Goal: Information Seeking & Learning: Learn about a topic

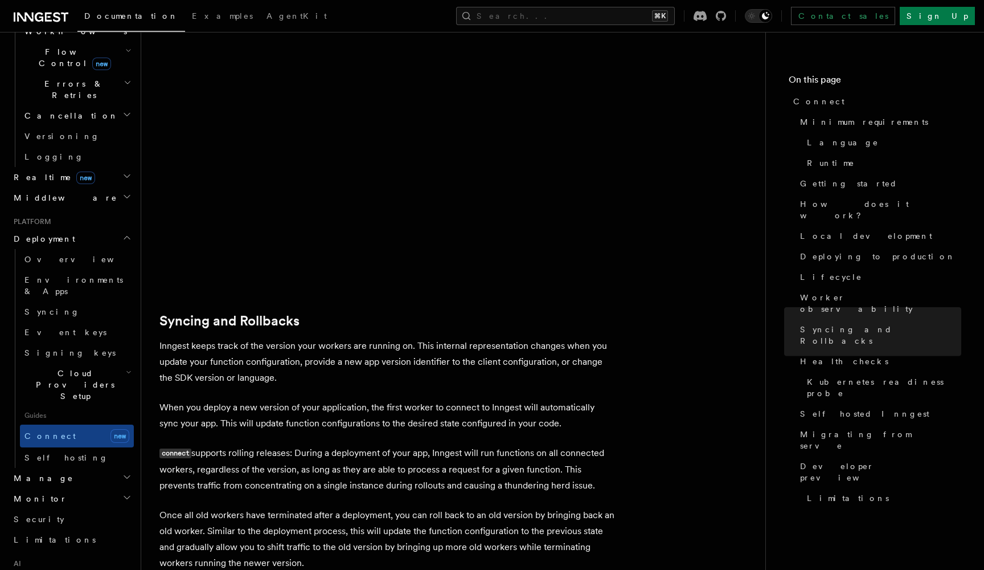
scroll to position [4114, 0]
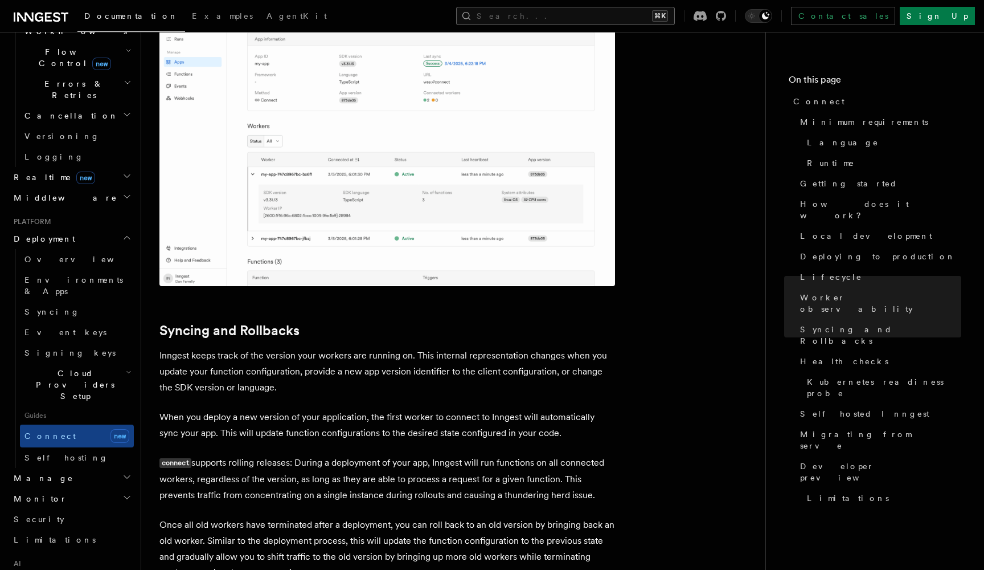
click at [635, 16] on button "Search... ⌘K" at bounding box center [565, 16] width 219 height 18
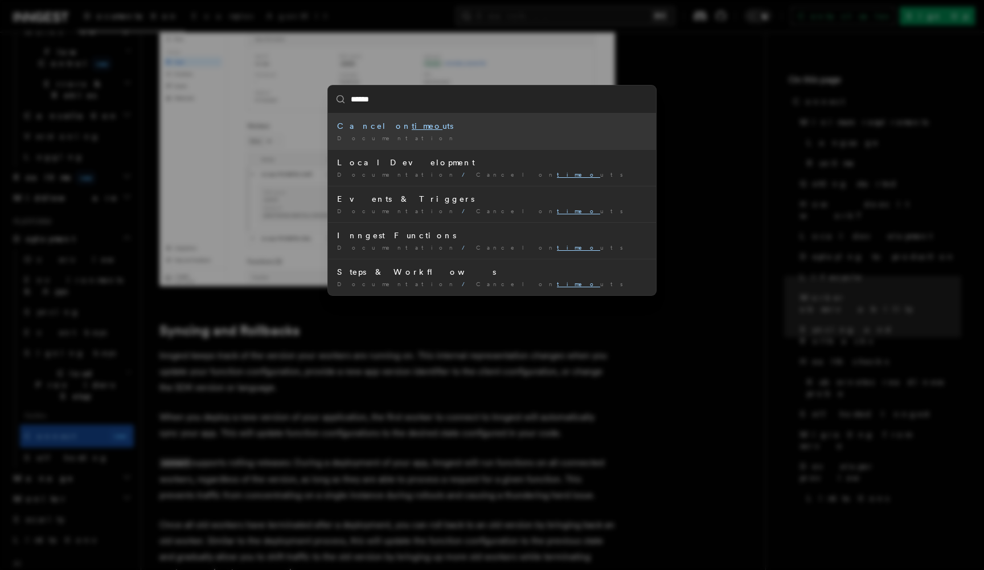
type input "*******"
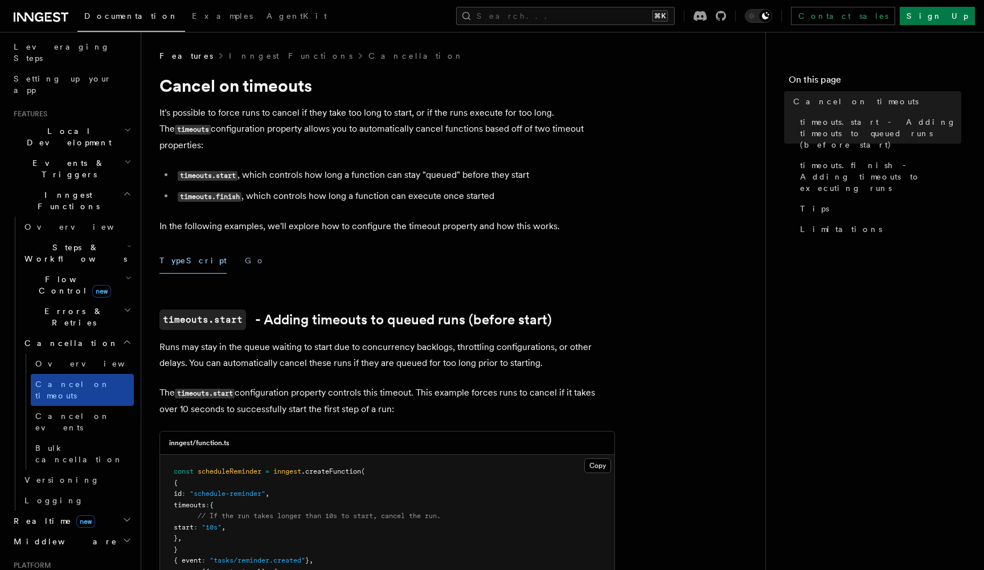
scroll to position [162, 0]
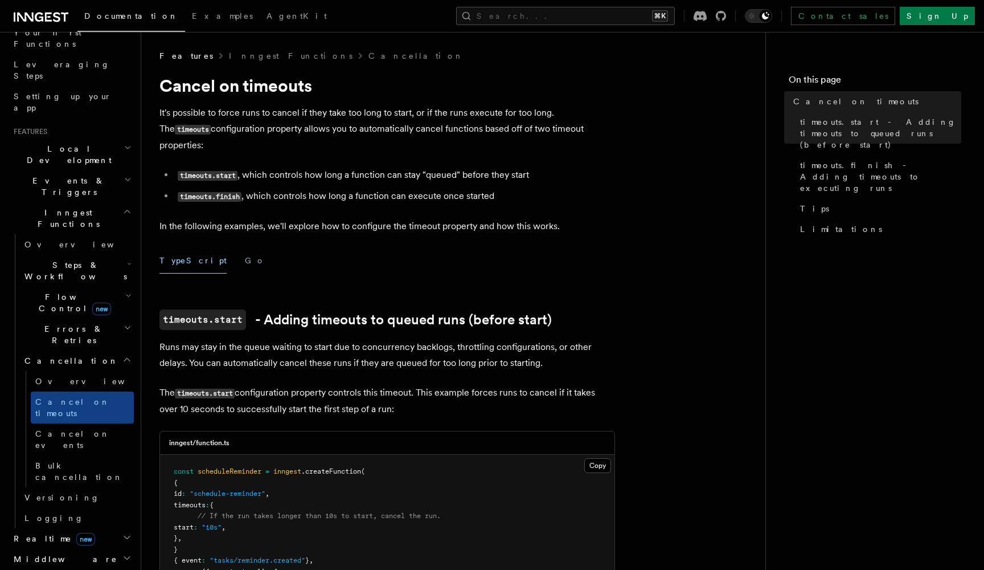
click at [52, 259] on span "Steps & Workflows" at bounding box center [73, 270] width 107 height 23
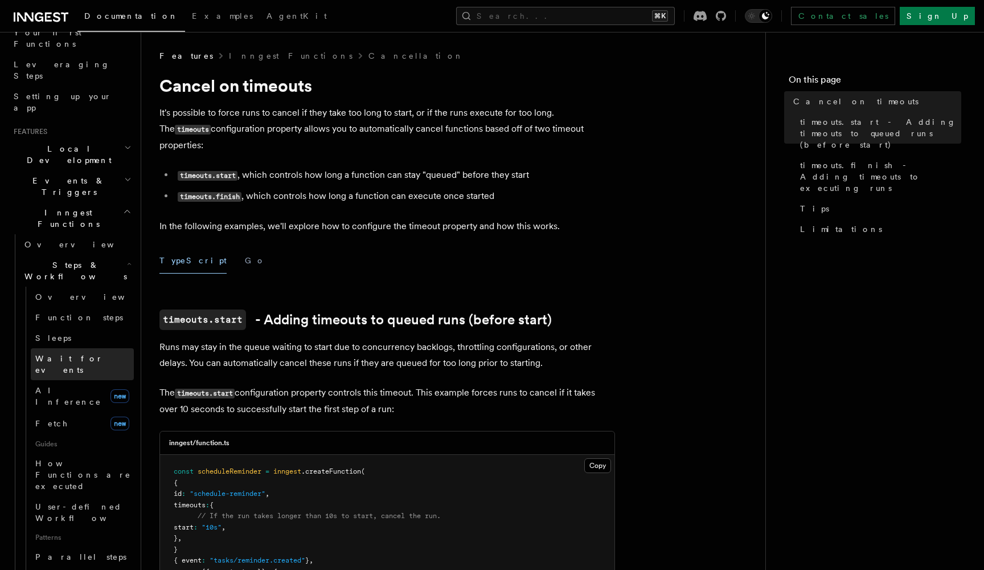
scroll to position [190, 0]
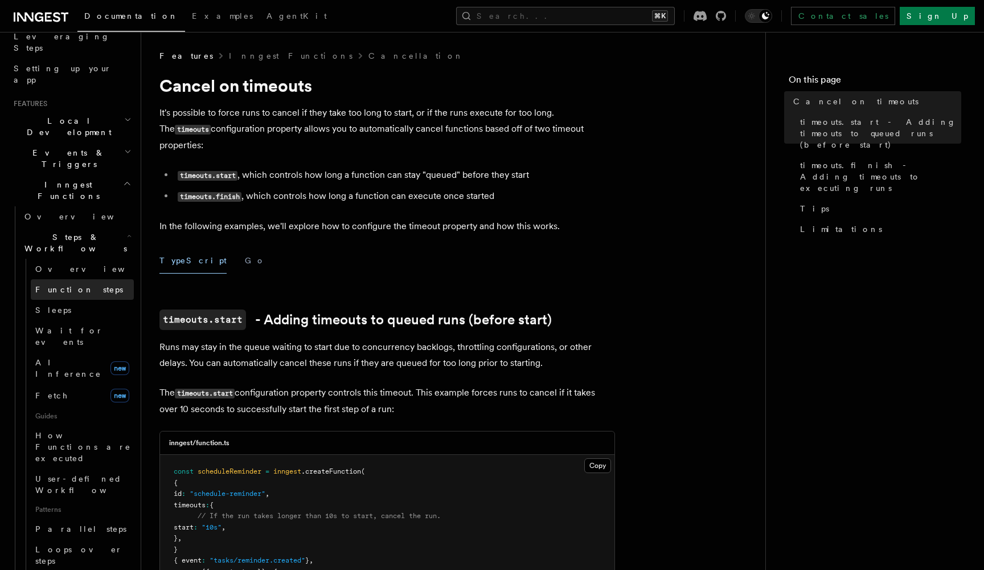
click at [73, 285] on span "Function steps" at bounding box center [79, 289] width 88 height 9
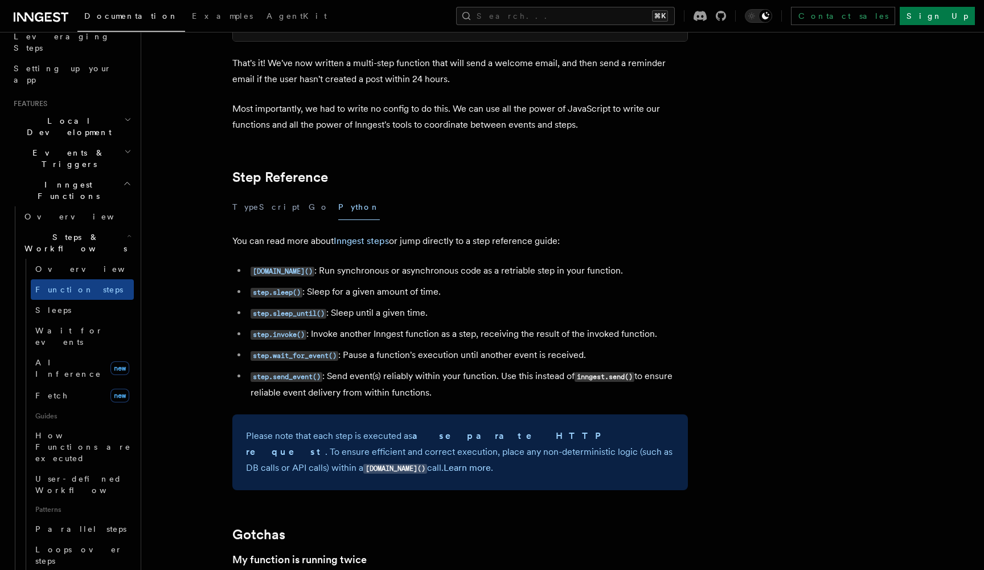
scroll to position [1943, 0]
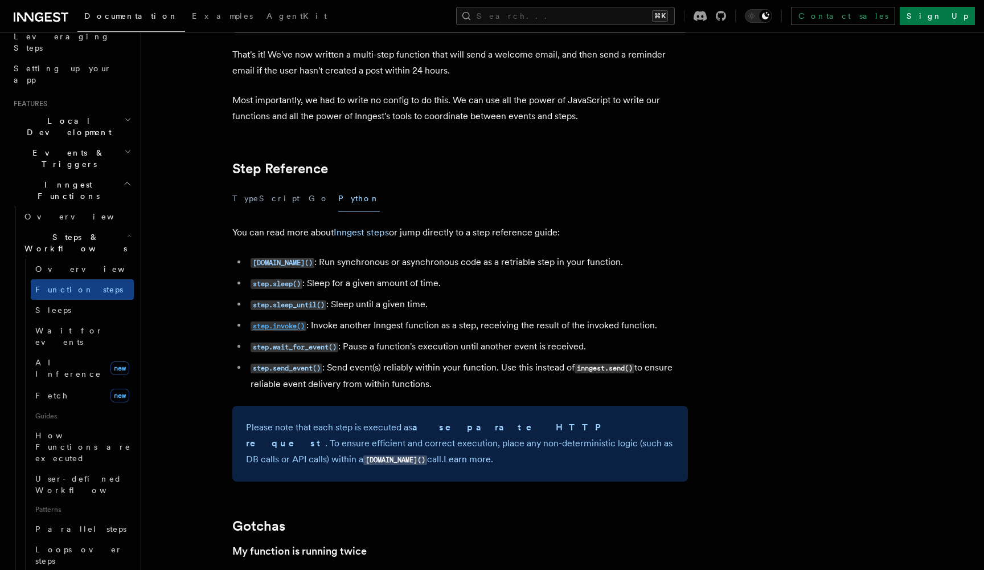
click at [295, 321] on code "step.invoke()" at bounding box center [279, 326] width 56 height 10
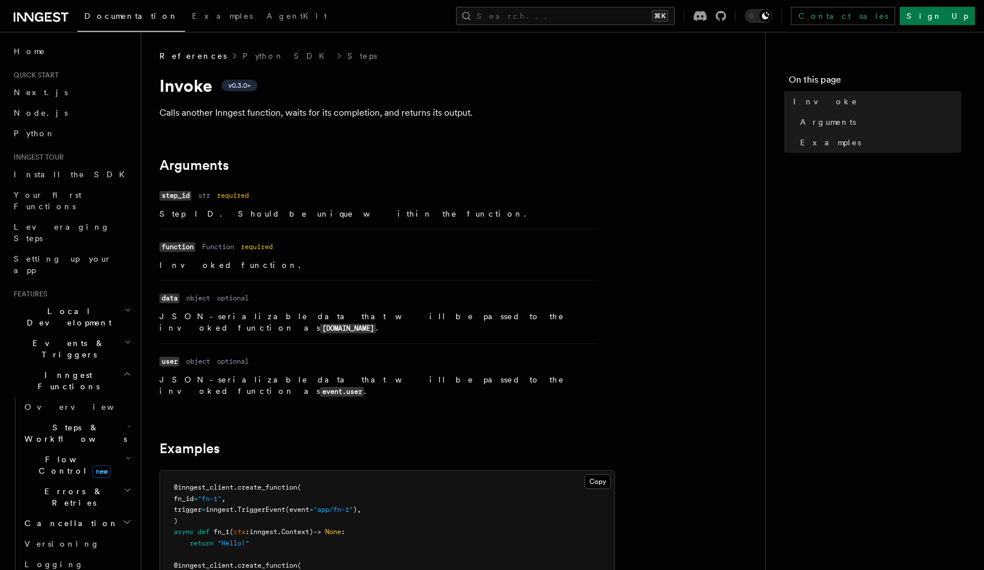
click at [115, 333] on h2 "Events & Triggers" at bounding box center [71, 349] width 125 height 32
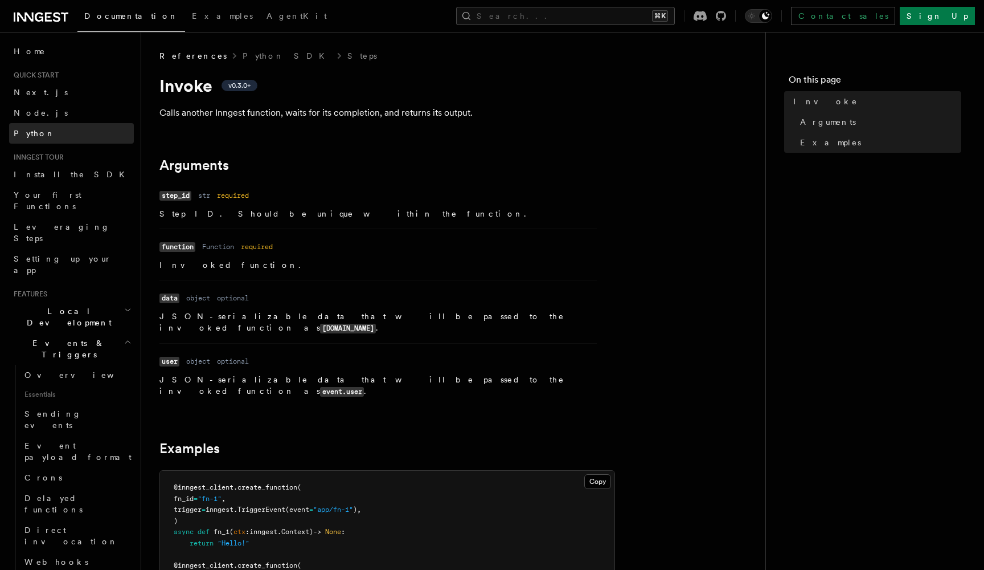
click at [38, 135] on span "Python" at bounding box center [35, 133] width 42 height 9
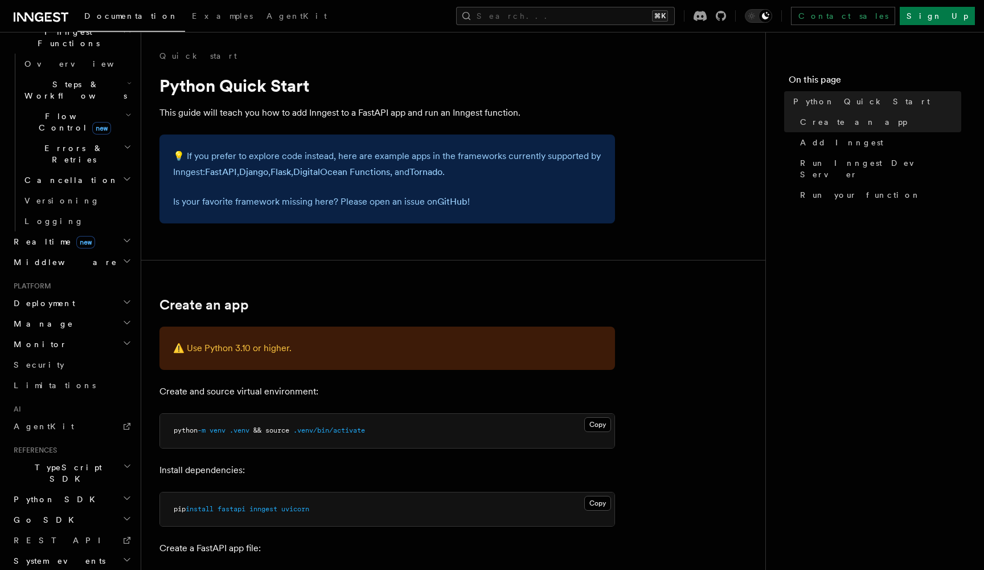
scroll to position [342, 0]
click at [122, 490] on h2 "Python SDK" at bounding box center [71, 500] width 125 height 21
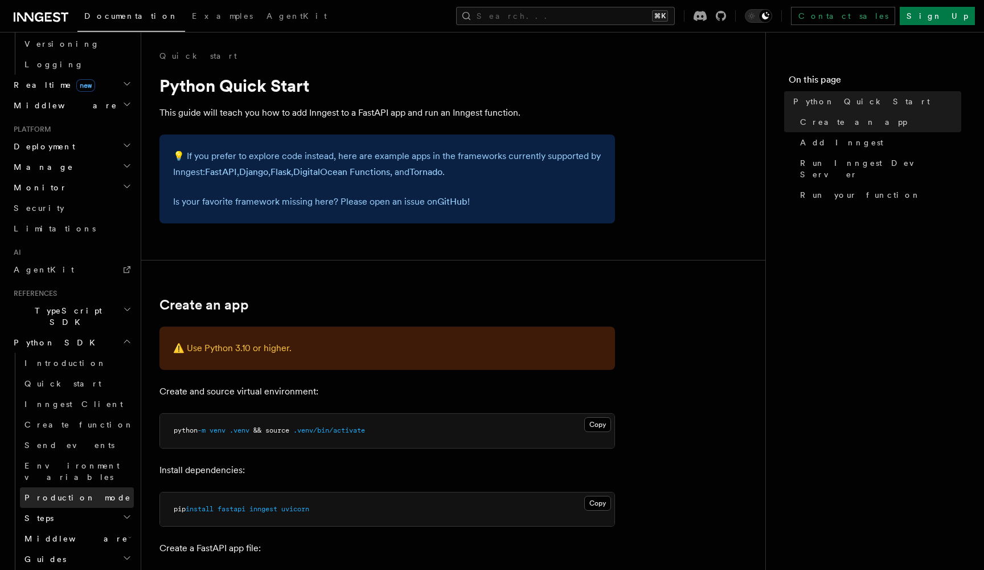
scroll to position [508, 0]
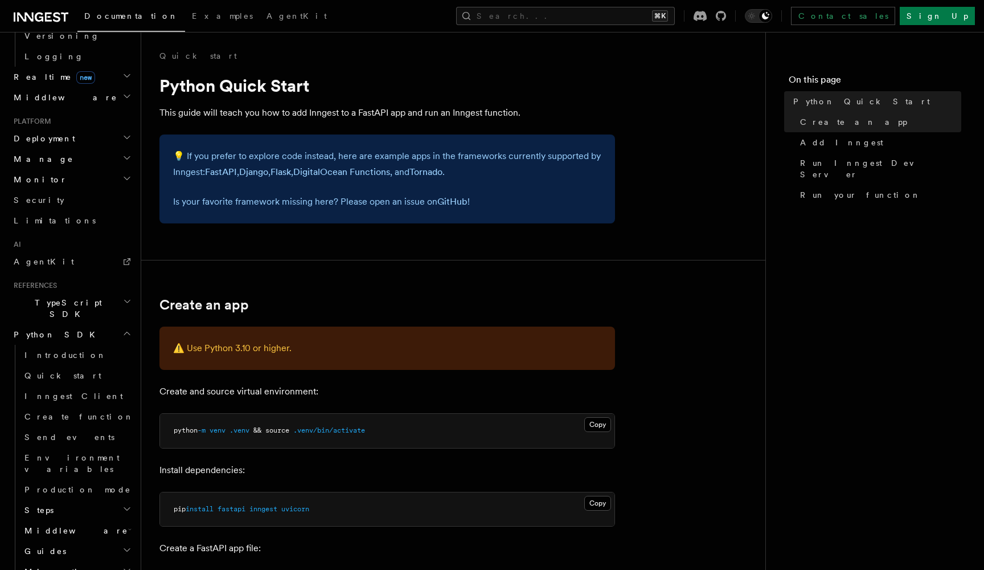
click at [123, 504] on icon "button" at bounding box center [126, 508] width 9 height 9
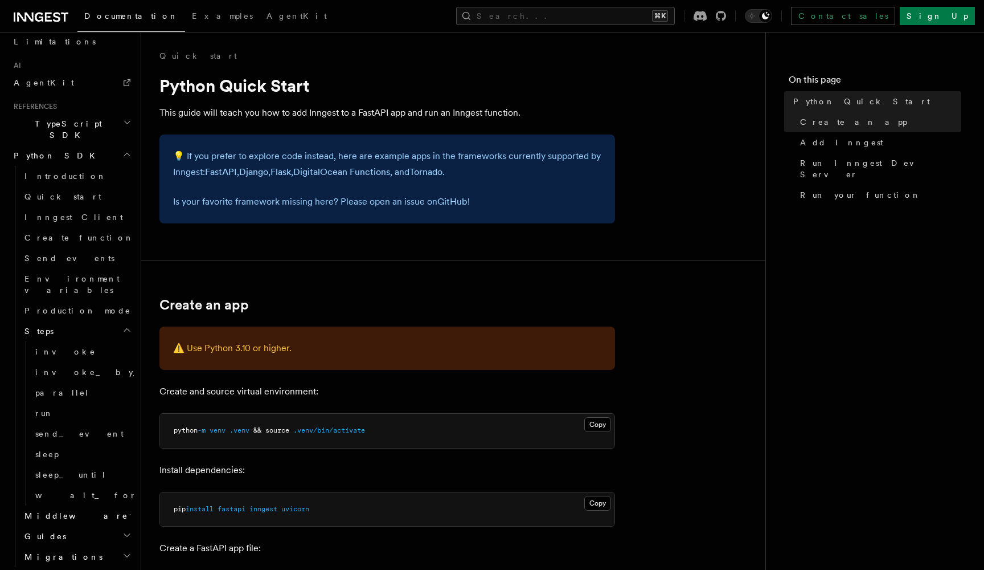
click at [124, 505] on h2 "Middleware" at bounding box center [77, 515] width 114 height 21
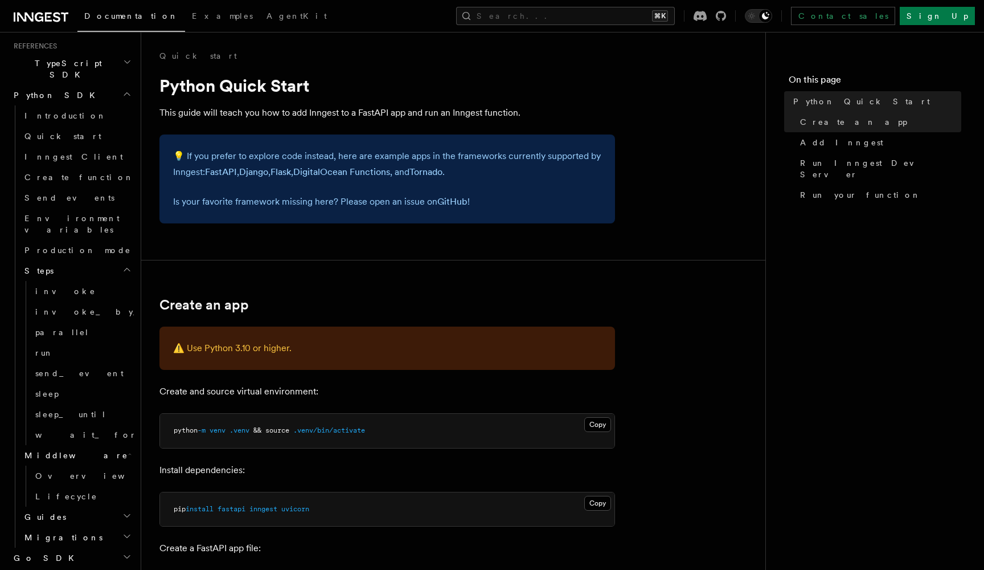
scroll to position [770, 0]
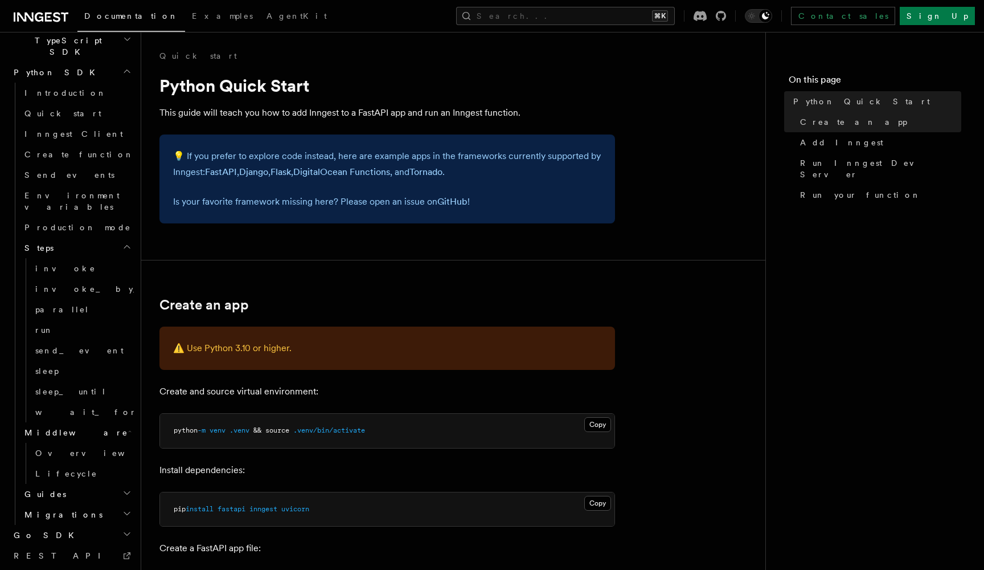
click at [123, 488] on icon "button" at bounding box center [126, 492] width 9 height 9
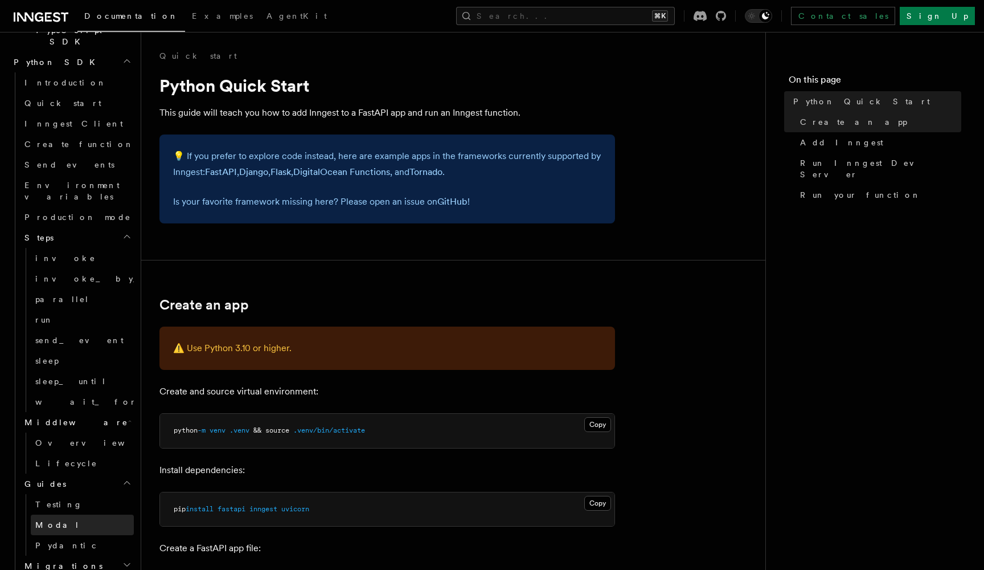
scroll to position [791, 0]
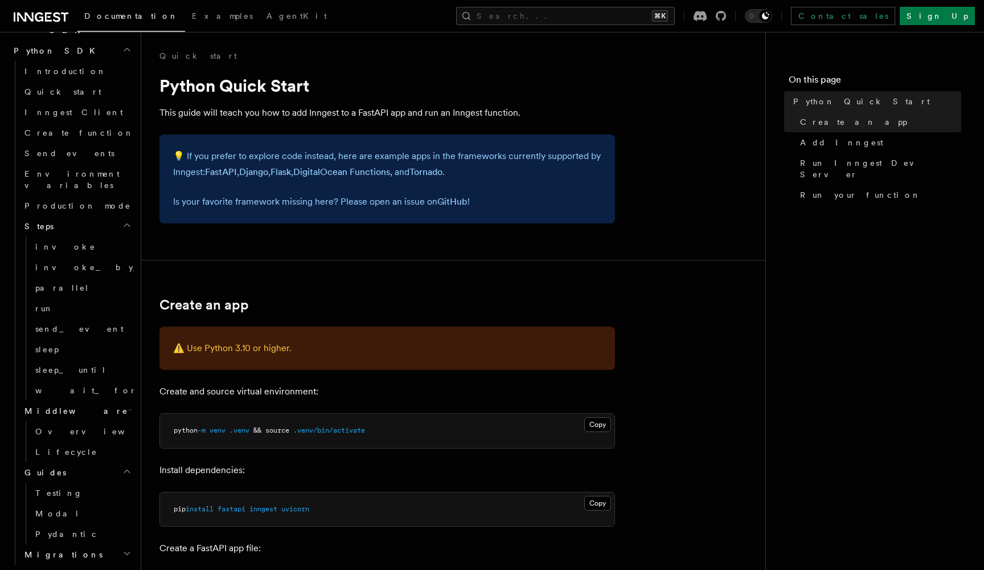
click at [112, 544] on h2 "Migrations" at bounding box center [77, 554] width 114 height 21
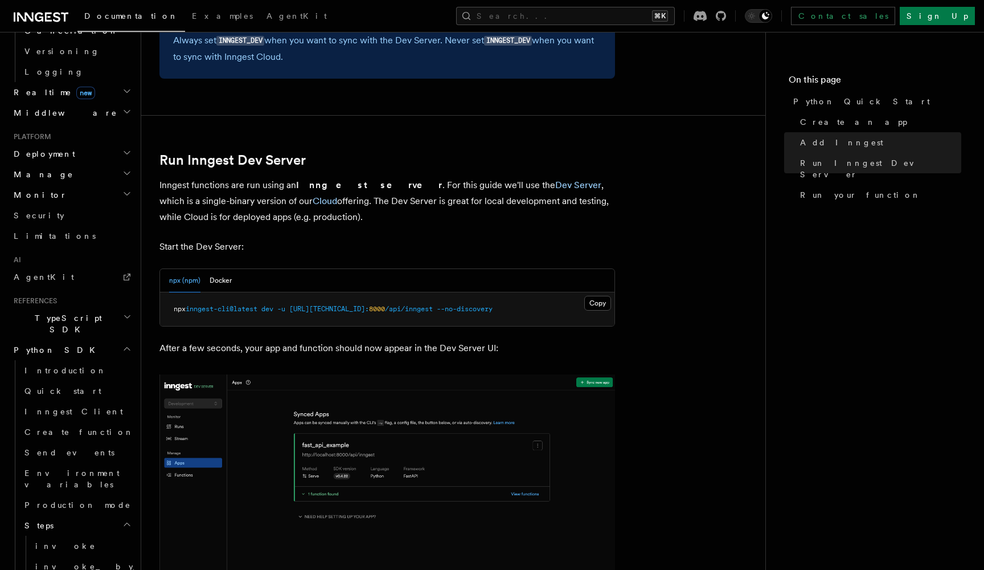
scroll to position [495, 0]
click at [84, 419] on link "Create function" at bounding box center [77, 429] width 114 height 21
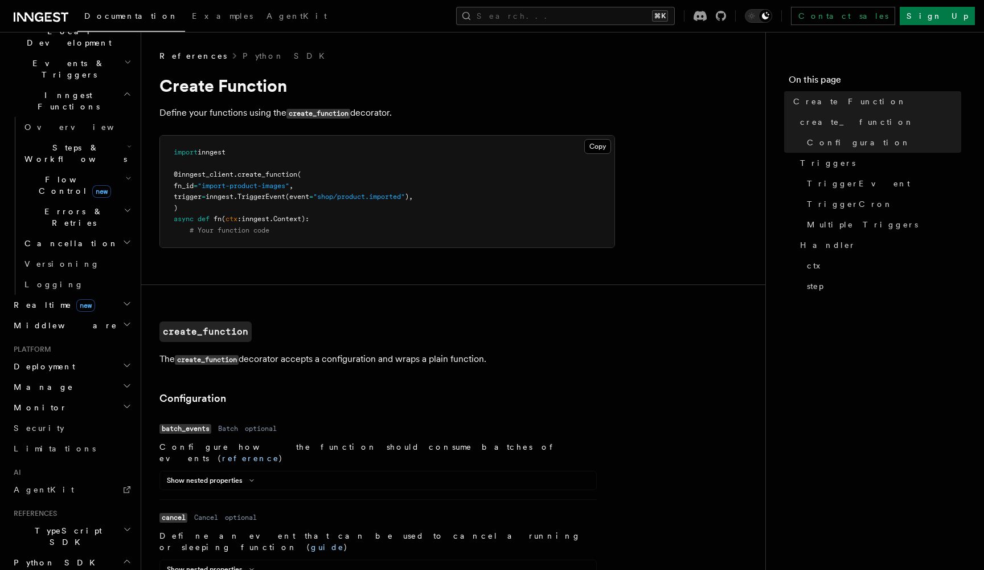
scroll to position [275, 0]
click at [124, 406] on icon "button" at bounding box center [126, 410] width 9 height 9
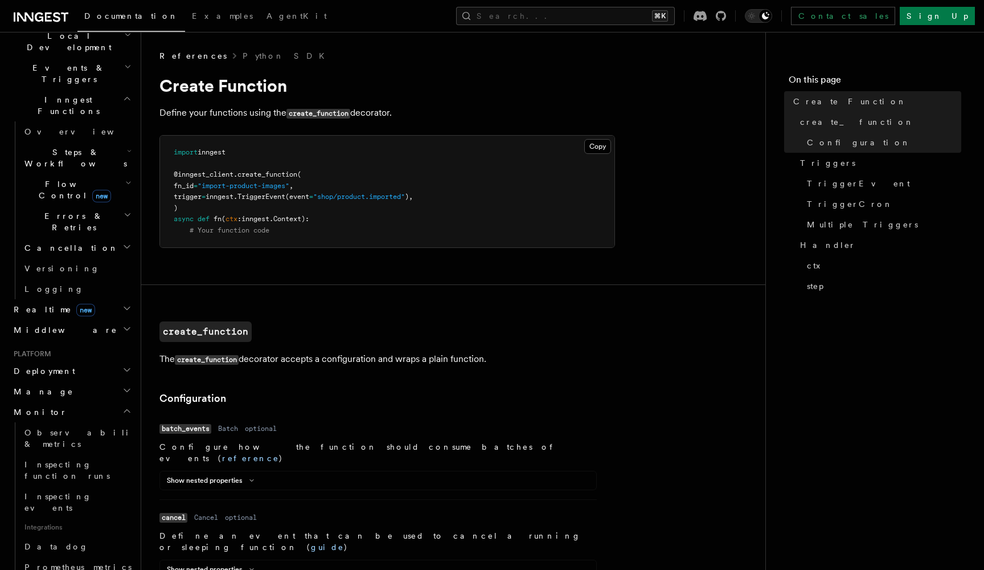
click at [125, 410] on icon "button" at bounding box center [127, 411] width 6 height 3
click at [124, 386] on icon "button" at bounding box center [126, 390] width 9 height 9
click at [125, 365] on icon "button" at bounding box center [126, 369] width 9 height 9
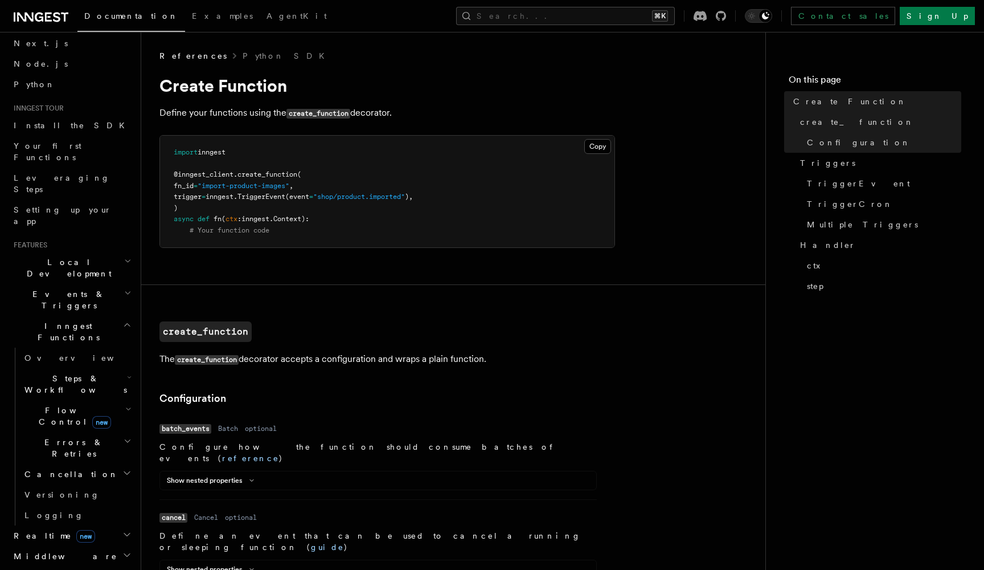
scroll to position [56, 0]
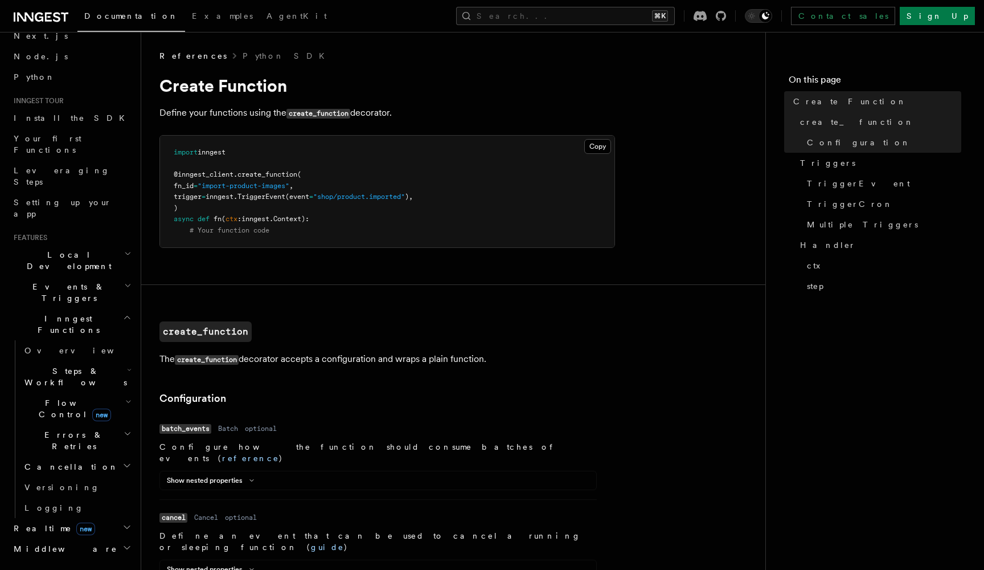
click at [126, 249] on icon "button" at bounding box center [127, 253] width 7 height 9
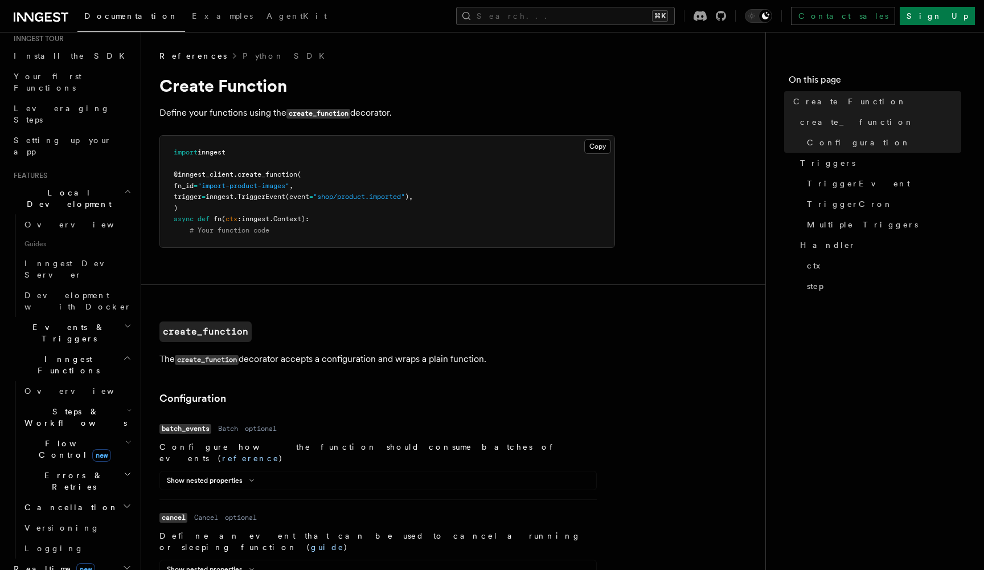
scroll to position [130, 0]
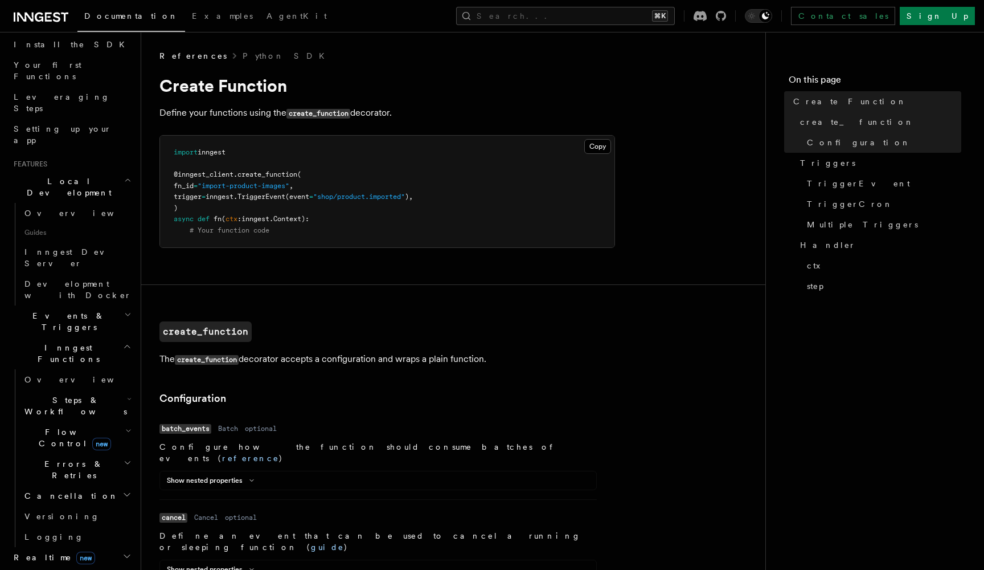
click at [121, 305] on h2 "Events & Triggers" at bounding box center [71, 321] width 125 height 32
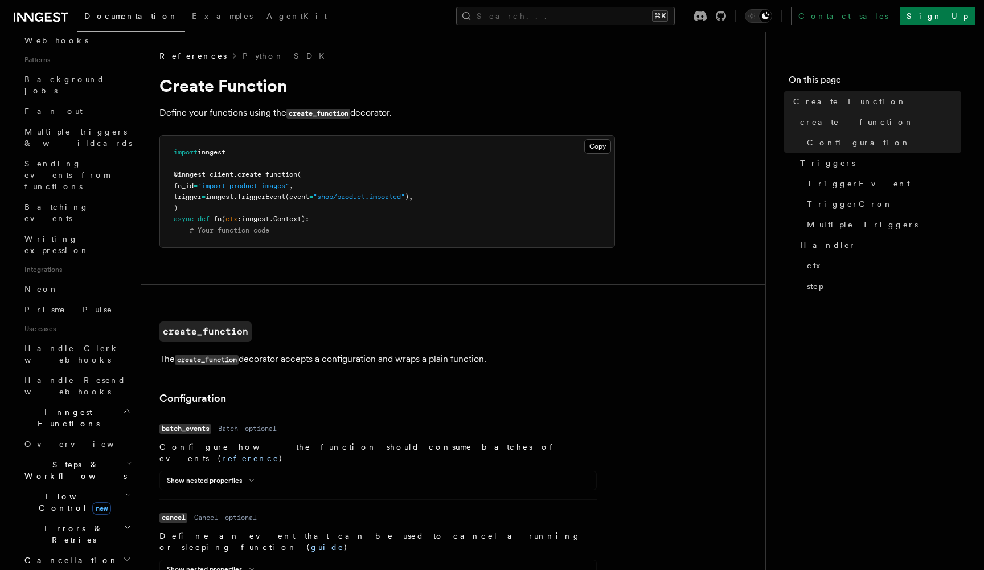
scroll to position [623, 0]
click at [126, 486] on h2 "Flow Control new" at bounding box center [77, 502] width 114 height 32
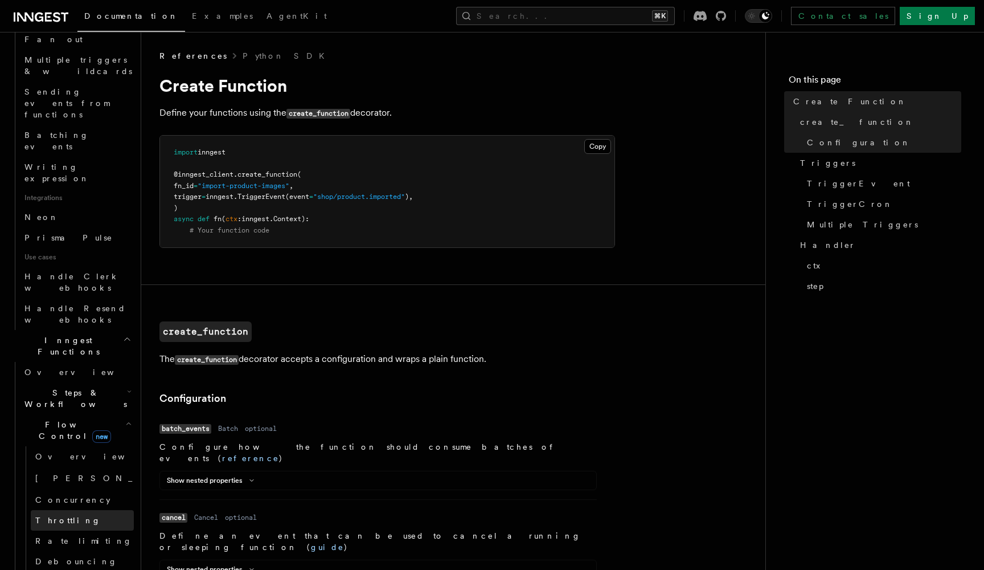
scroll to position [696, 0]
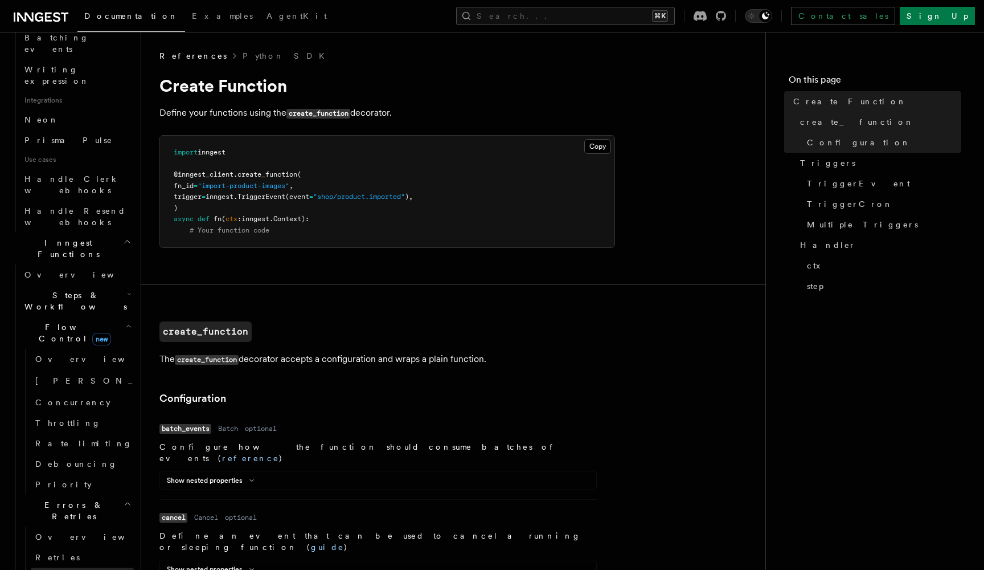
scroll to position [803, 0]
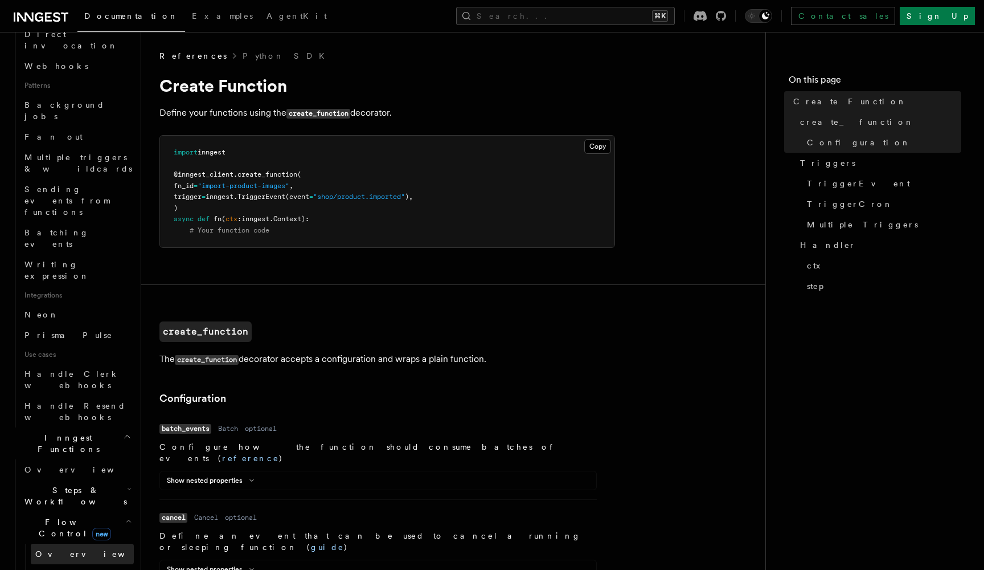
scroll to position [602, 0]
click at [63, 480] on span "Steps & Workflows" at bounding box center [73, 491] width 107 height 23
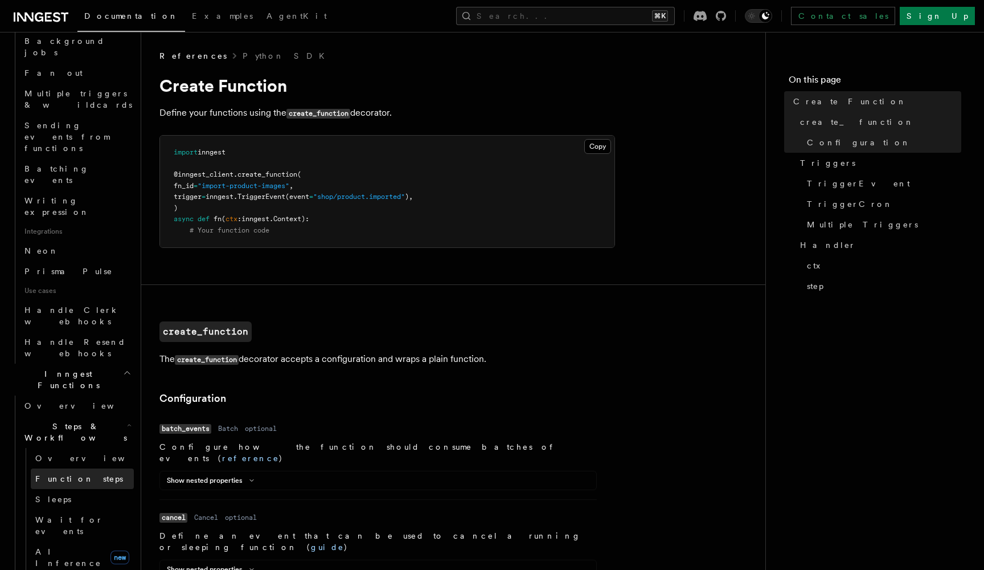
scroll to position [672, 0]
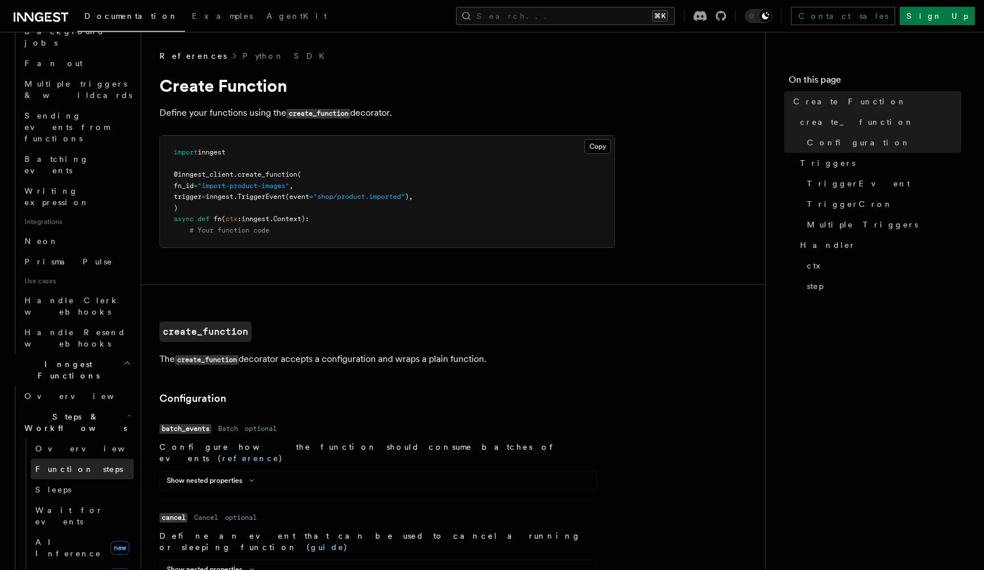
click at [73, 464] on span "Function steps" at bounding box center [79, 468] width 88 height 9
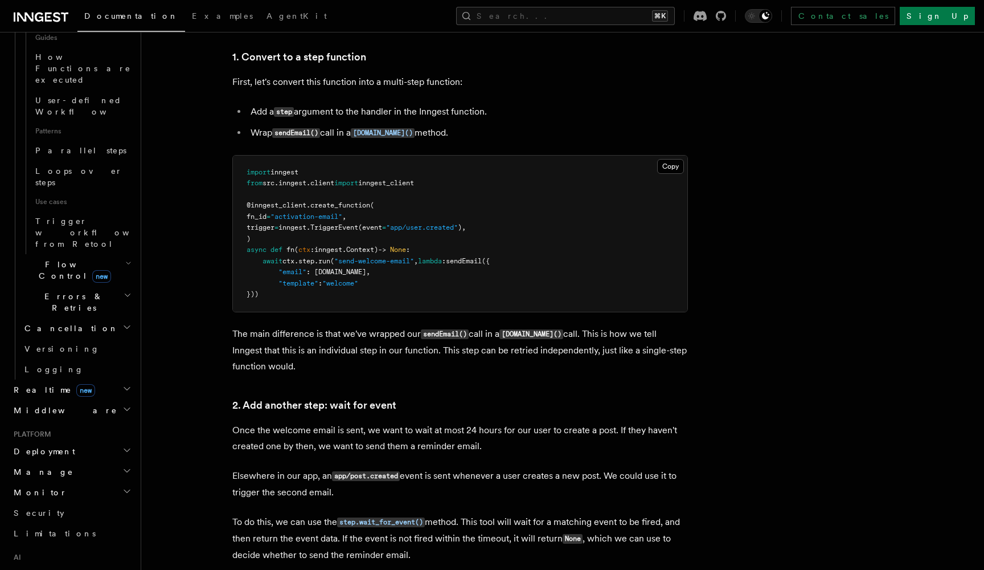
scroll to position [472, 0]
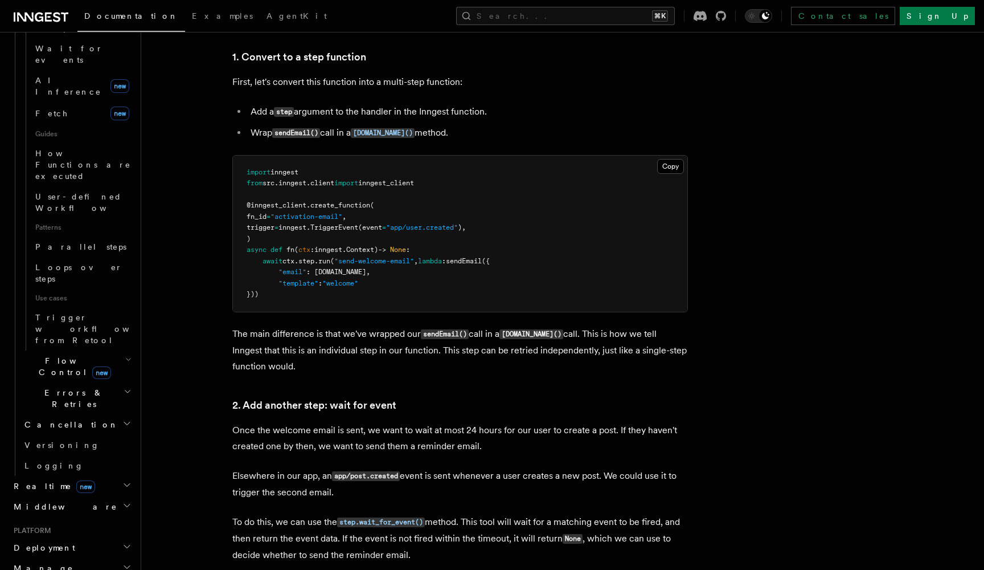
click at [120, 350] on h2 "Flow Control new" at bounding box center [77, 366] width 114 height 32
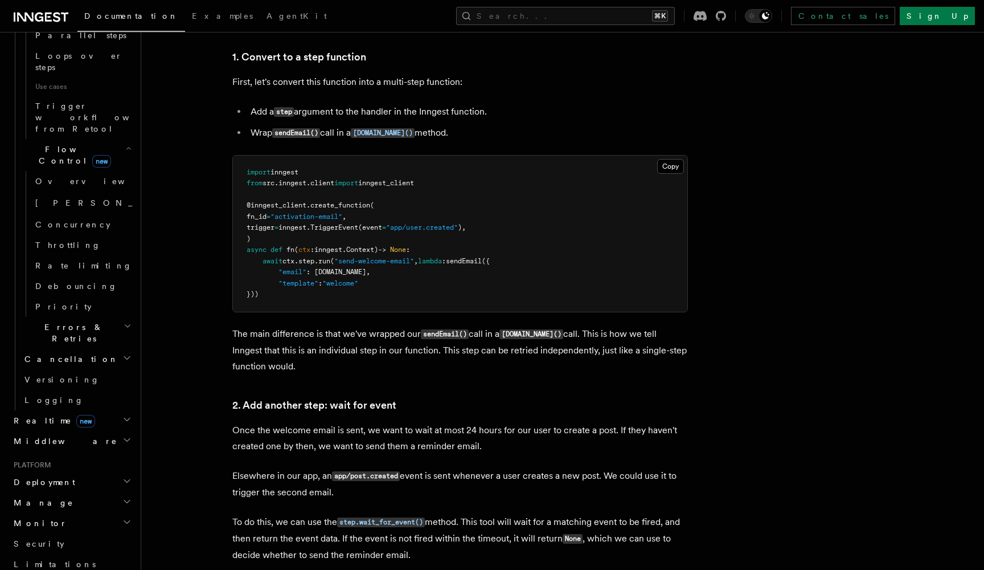
scroll to position [742, 0]
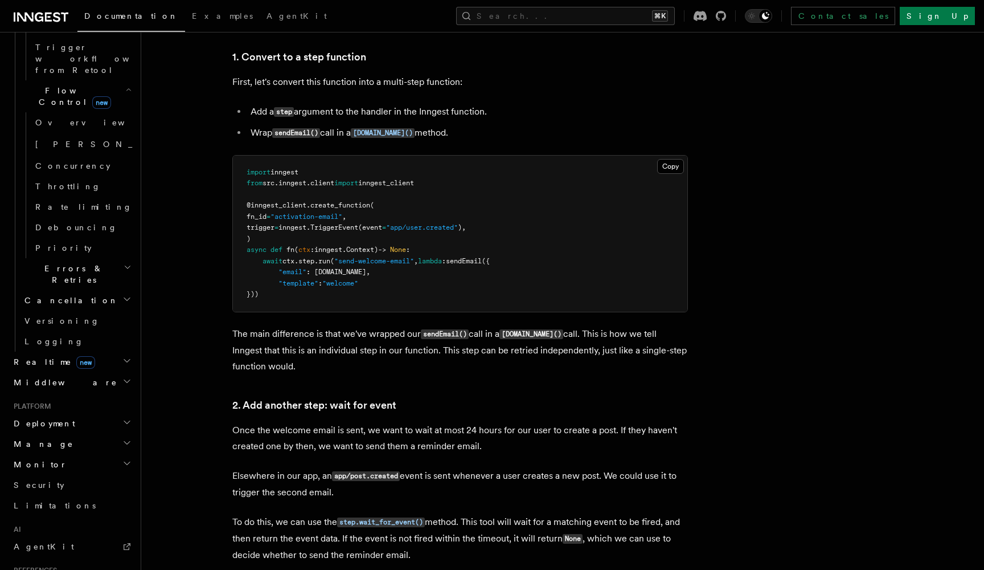
click at [118, 413] on h2 "Deployment" at bounding box center [71, 423] width 125 height 21
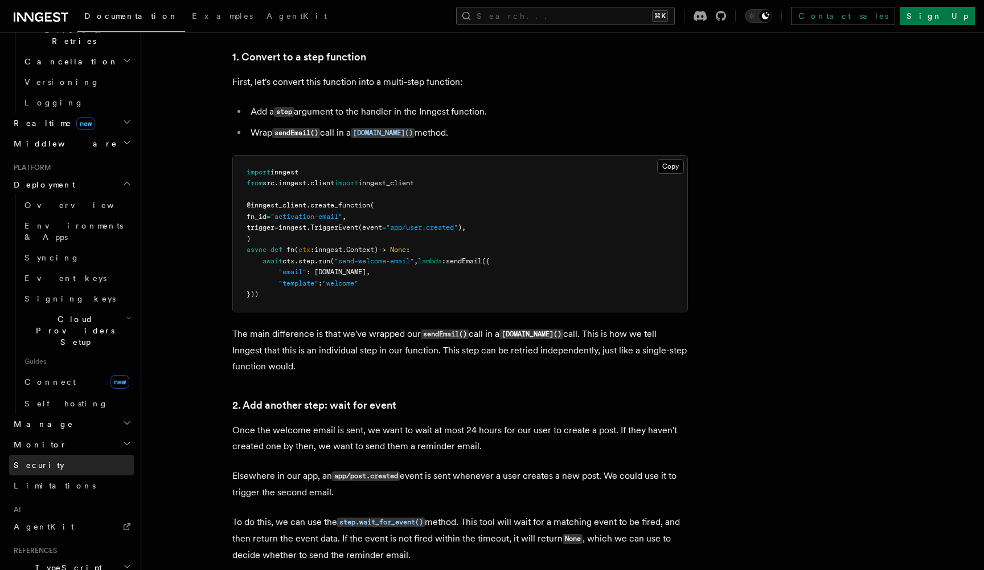
scroll to position [980, 0]
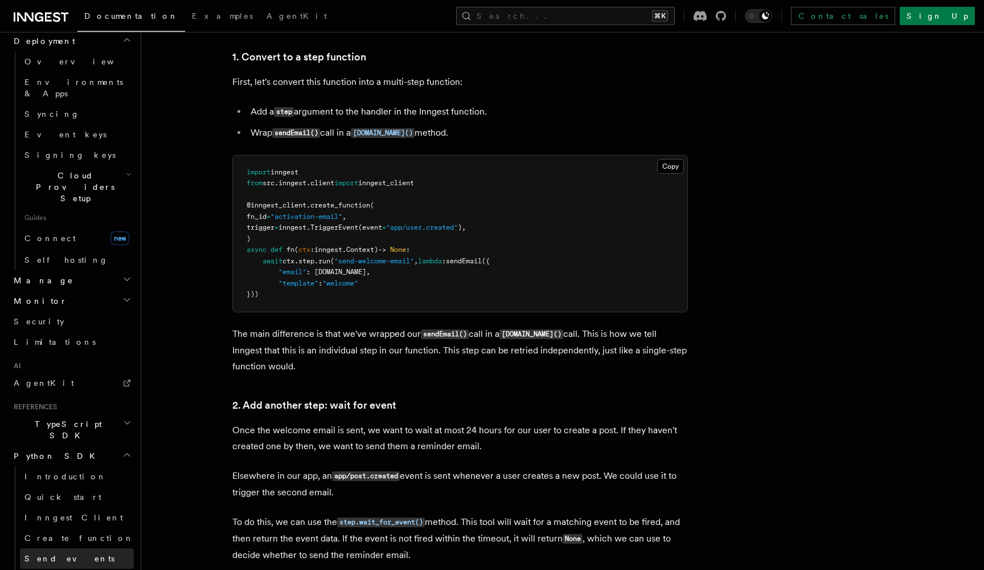
scroll to position [1155, 0]
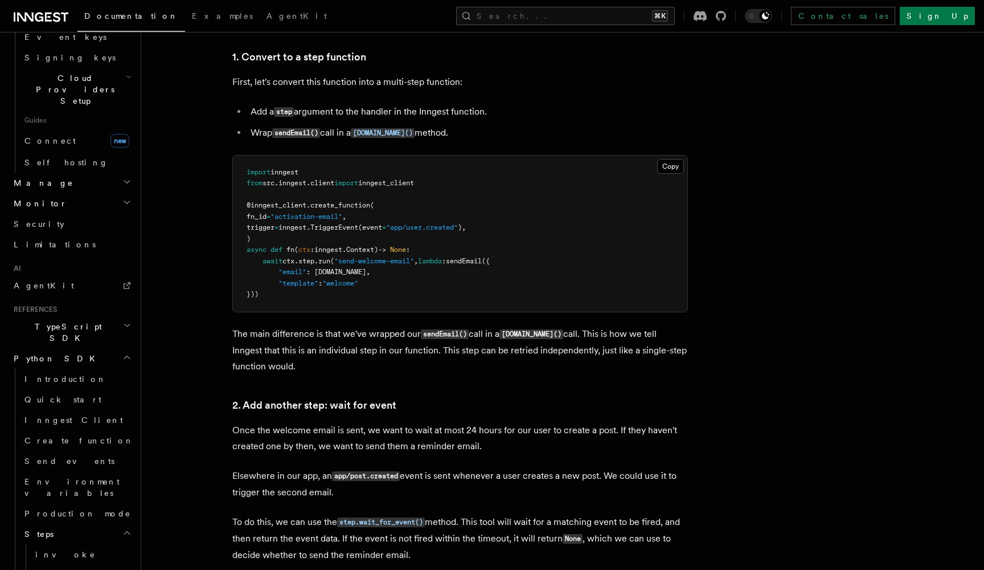
scroll to position [1239, 0]
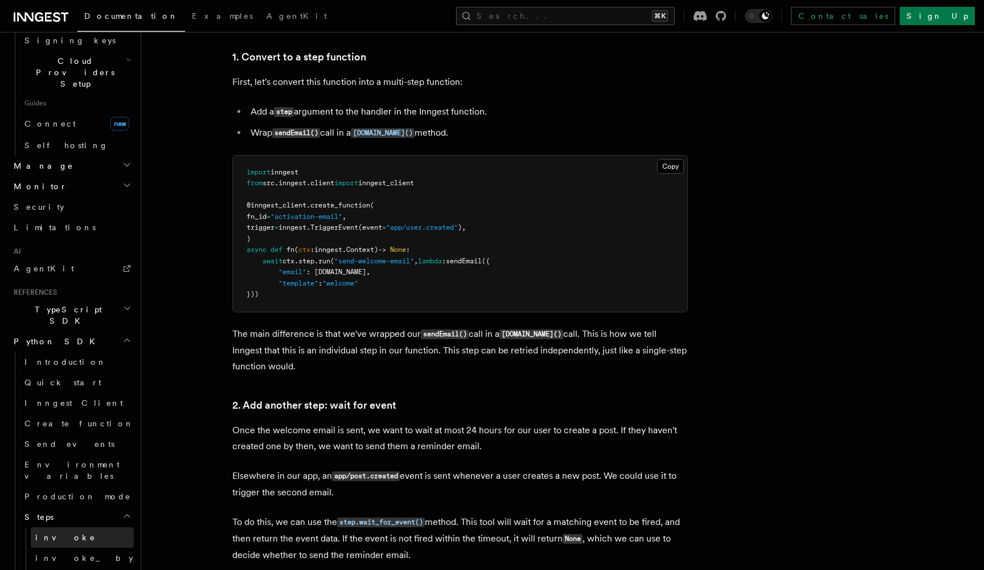
click at [46, 533] on span "invoke" at bounding box center [65, 537] width 60 height 9
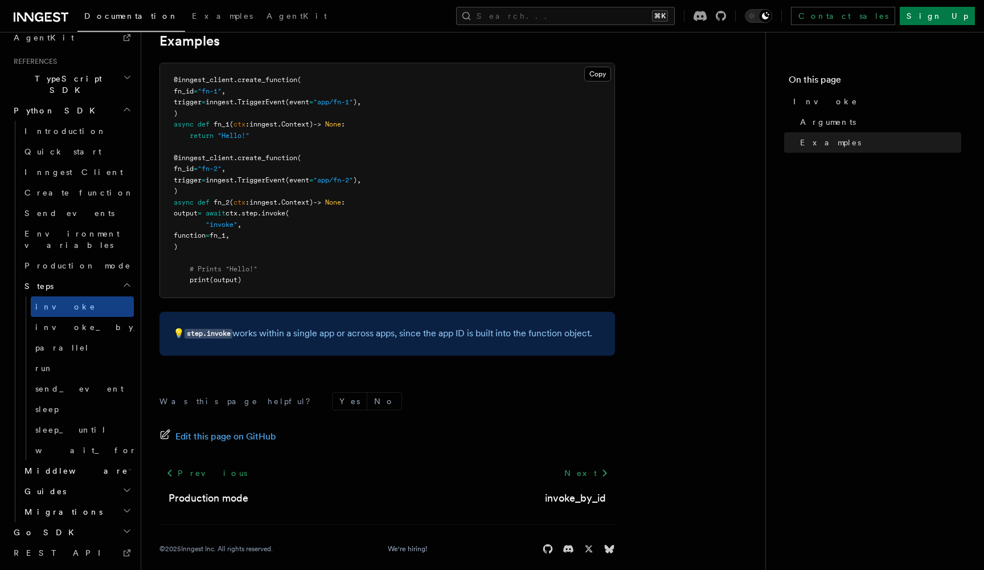
scroll to position [407, 0]
click at [220, 329] on code "step.invoke" at bounding box center [209, 334] width 48 height 10
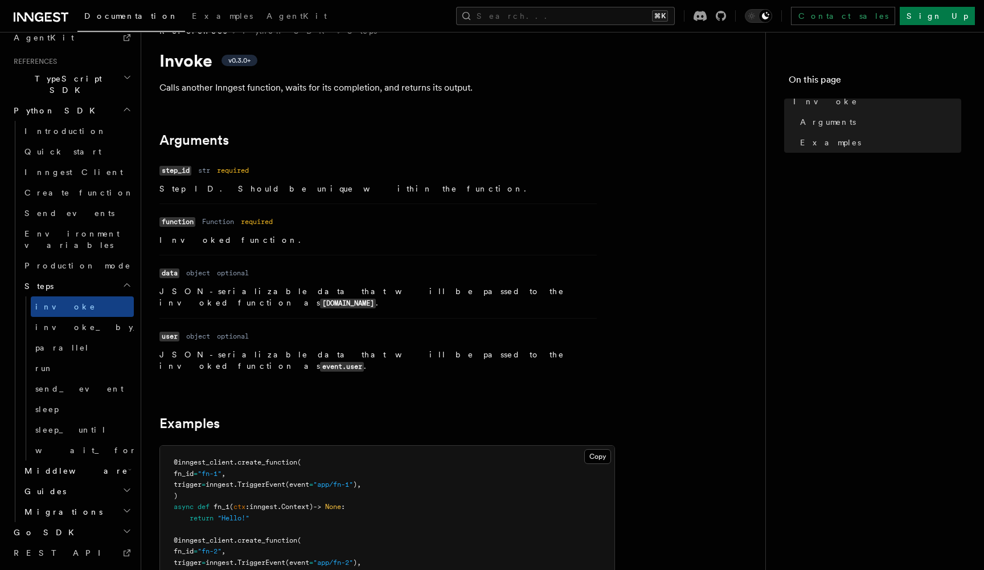
scroll to position [14, 0]
